Goal: Task Accomplishment & Management: Use online tool/utility

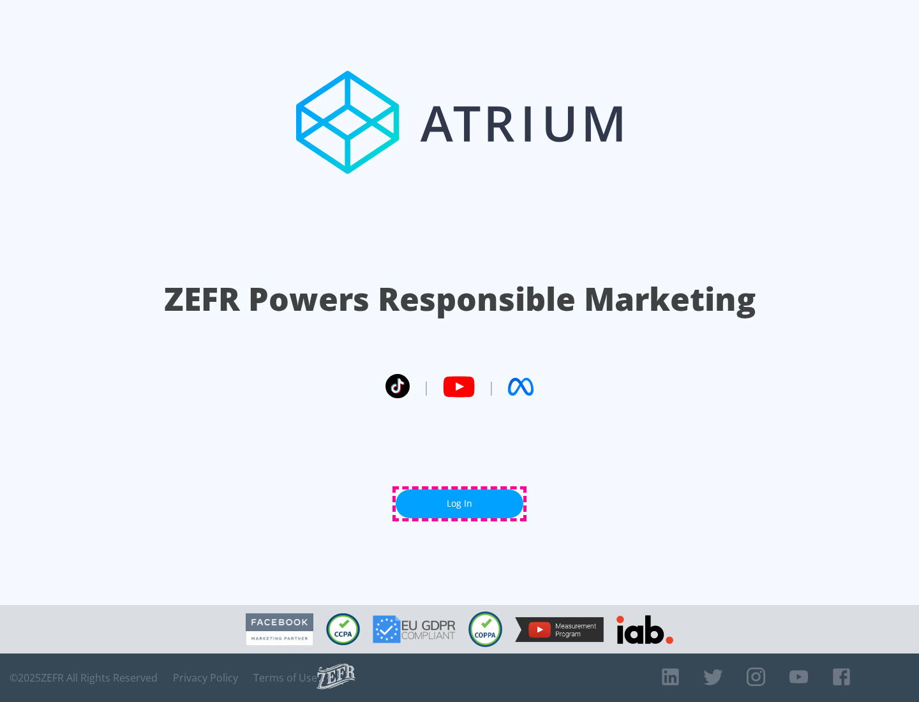
click at [459, 503] on link "Log In" at bounding box center [460, 503] width 128 height 29
